Goal: Transaction & Acquisition: Purchase product/service

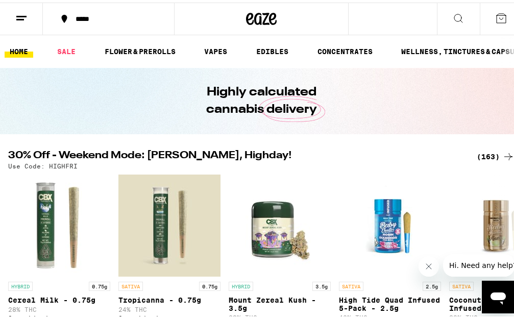
click at [504, 154] on icon at bounding box center [508, 153] width 8 height 7
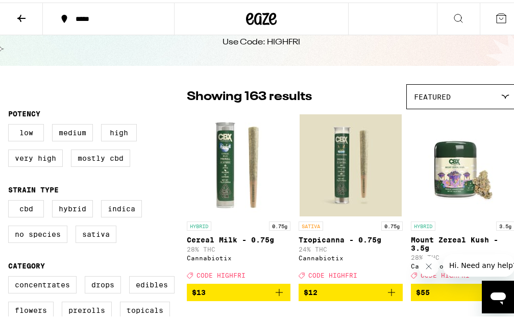
scroll to position [102, 0]
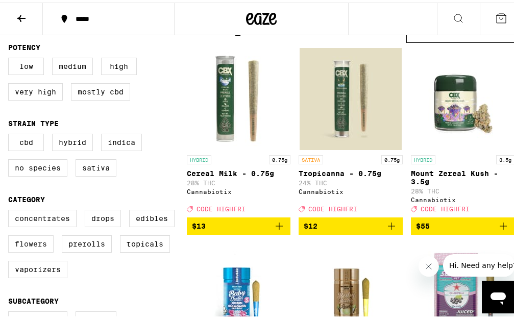
click at [30, 246] on label "Flowers" at bounding box center [30, 241] width 45 height 17
click at [11, 209] on input "Flowers" at bounding box center [10, 209] width 1 height 1
checkbox input "true"
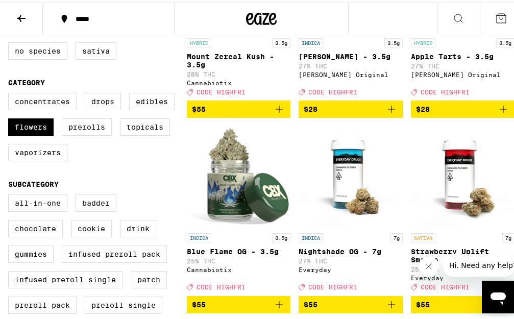
scroll to position [276, 0]
